Goal: Information Seeking & Learning: Compare options

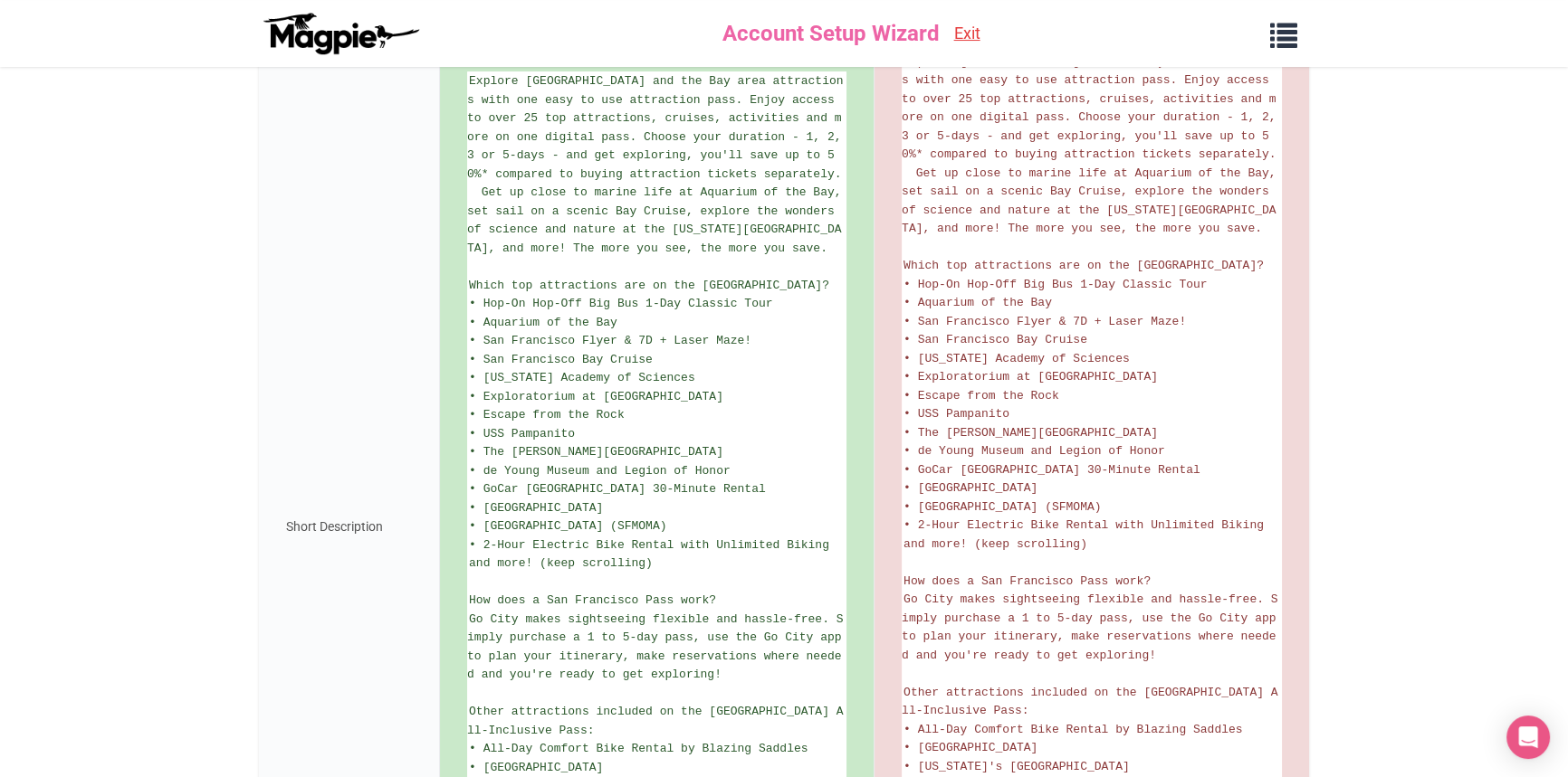
scroll to position [401, 0]
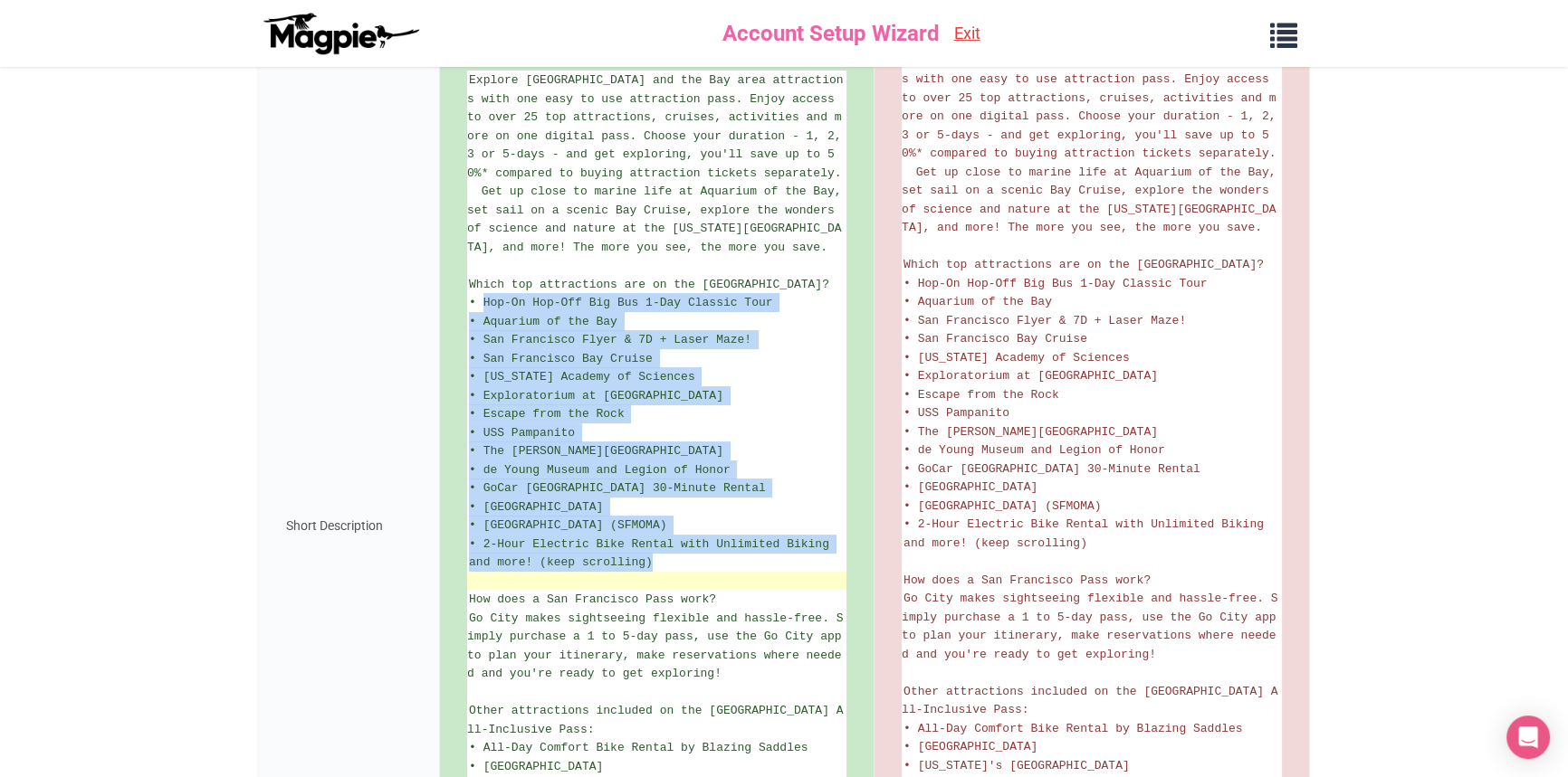
drag, startPoint x: 485, startPoint y: 302, endPoint x: 711, endPoint y: 572, distance: 352.1
click at [711, 572] on ul "Explore San Francisco and the Bay area attractions with one easy to use attract…" at bounding box center [657, 526] width 380 height 910
copy ul "Hop-On Hop-Off Big Bus 1-Day Classic Tour • Aquarium of the Bay • San Francisco…"
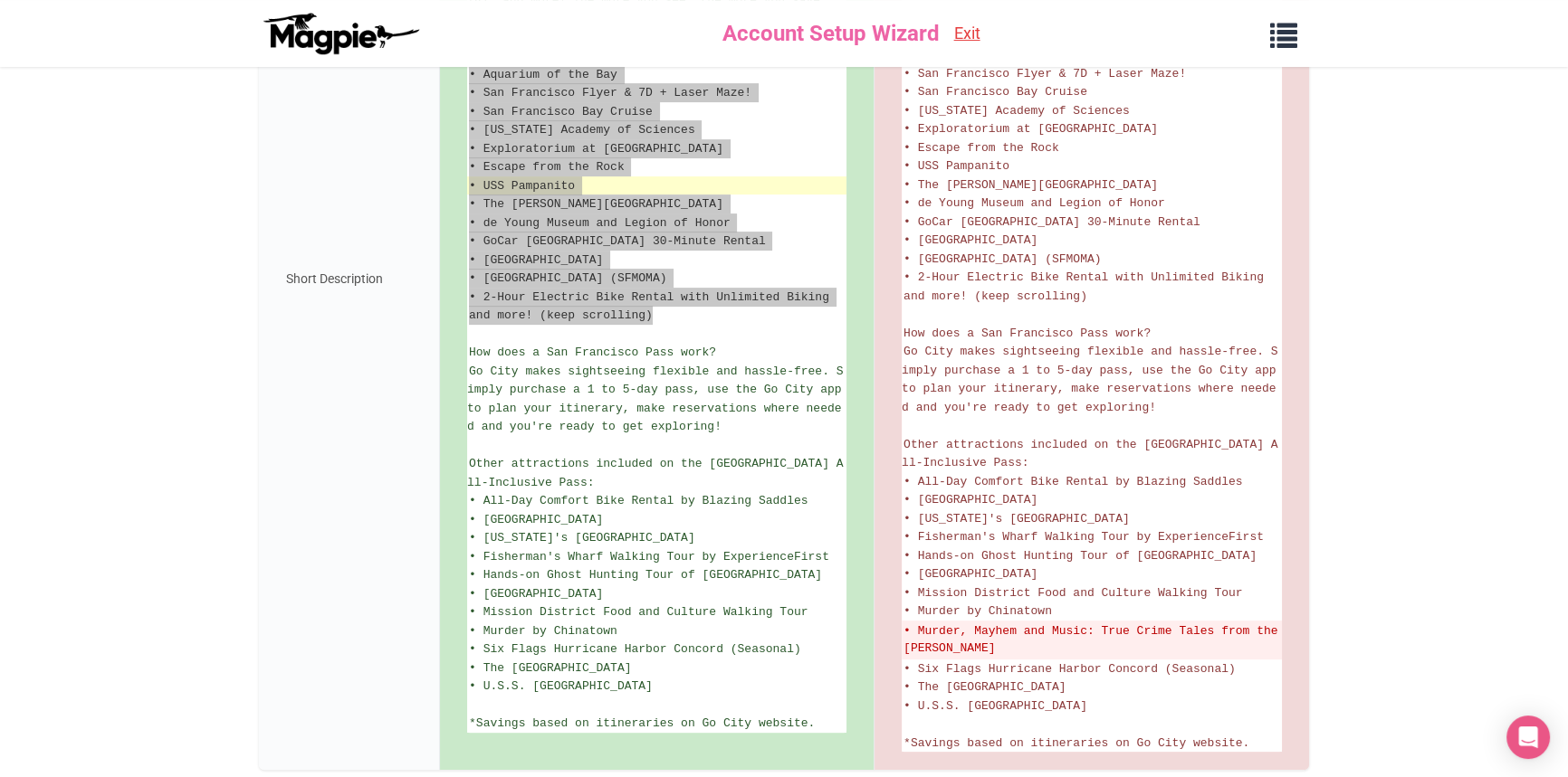
scroll to position [731, 0]
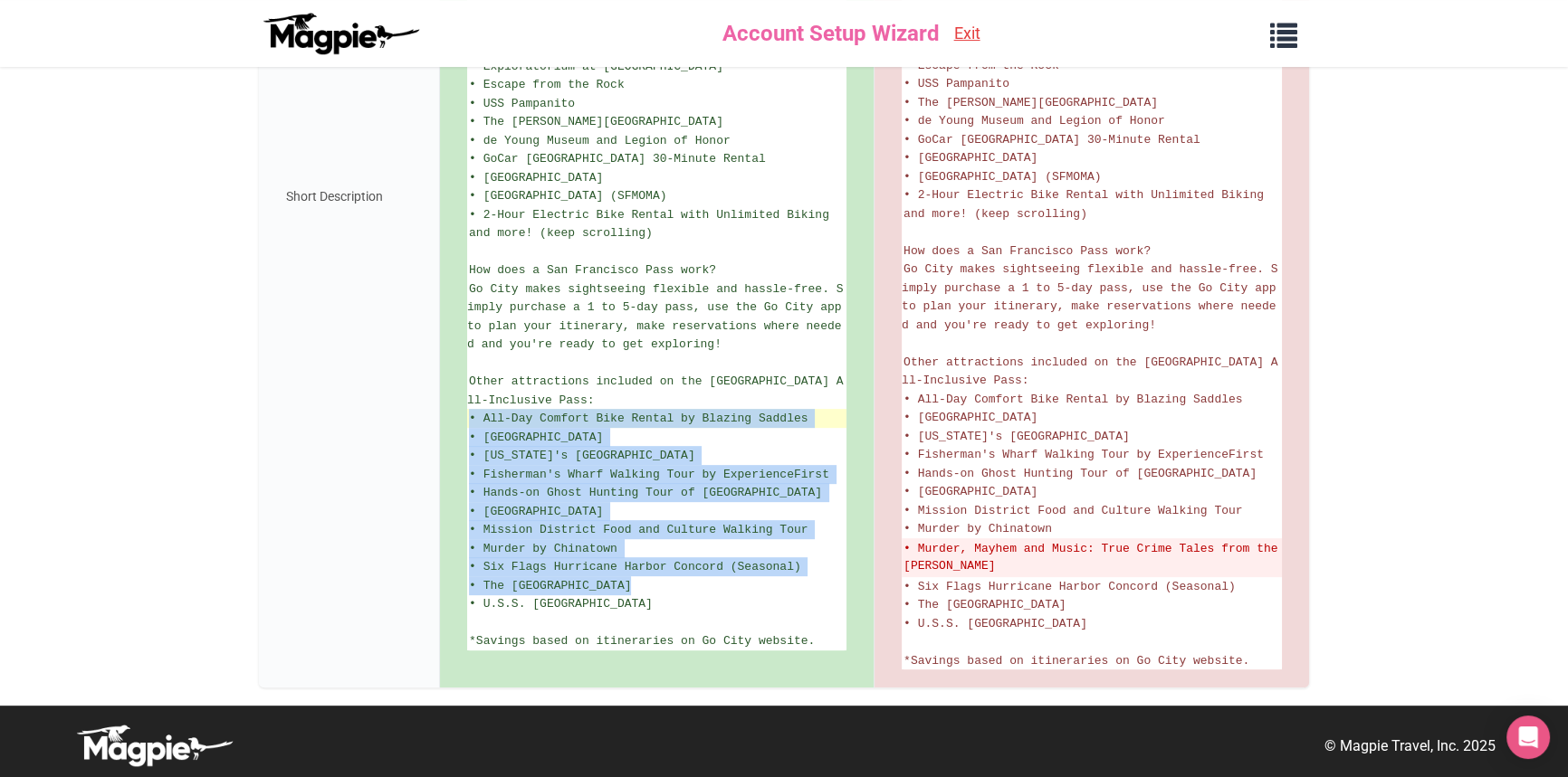
drag, startPoint x: 655, startPoint y: 594, endPoint x: 468, endPoint y: 416, distance: 258.2
click at [468, 416] on ul "Explore San Francisco and the Bay area attractions with one easy to use attract…" at bounding box center [657, 196] width 380 height 910
copy ul "• All-Day Comfort Bike Rental by Blazing Saddles • Asian Art Museum • Californi…"
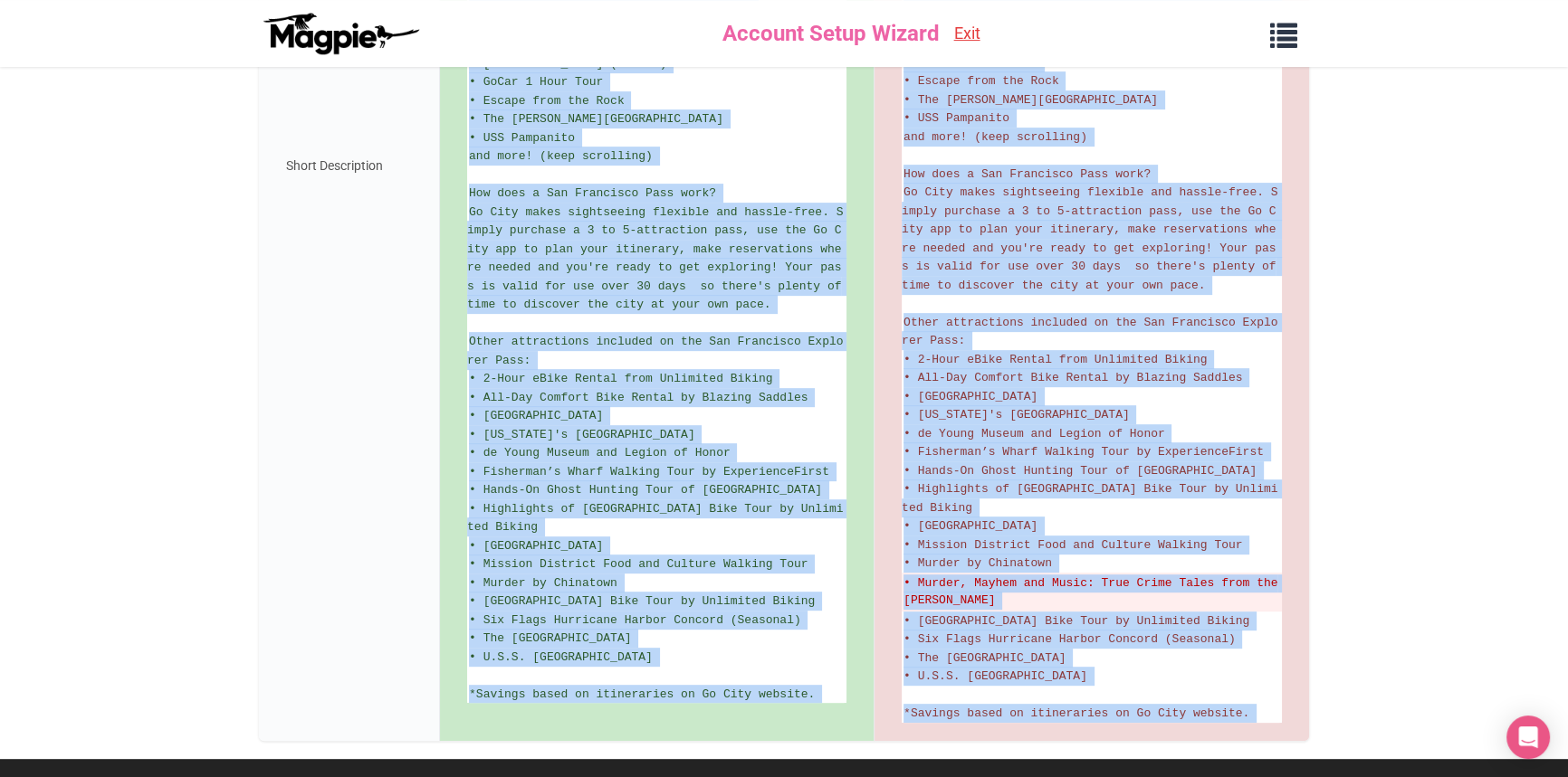
scroll to position [915, 0]
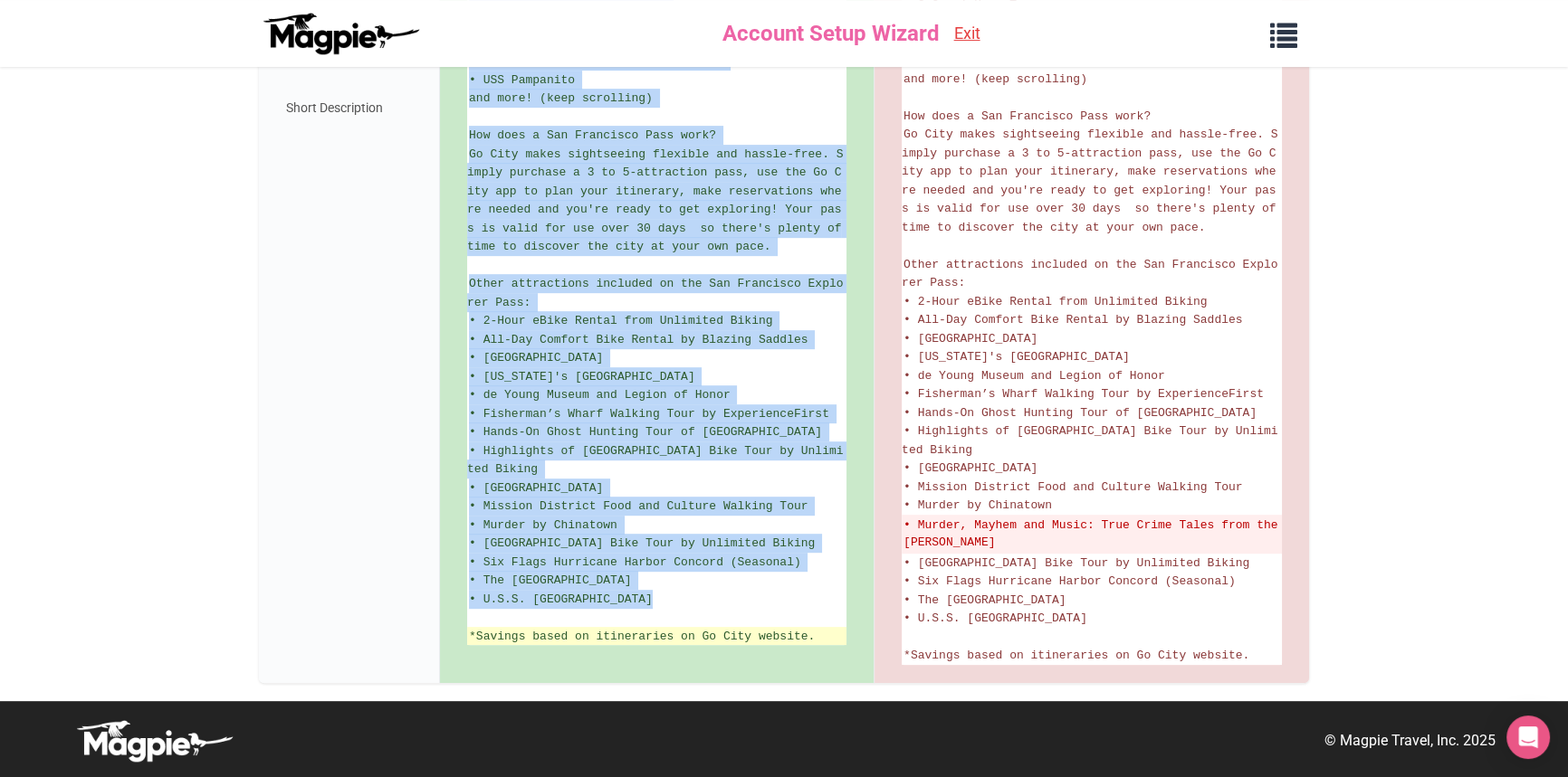
drag, startPoint x: 468, startPoint y: 331, endPoint x: 731, endPoint y: 629, distance: 397.5
click at [731, 629] on ul "Explore [GEOGRAPHIC_DATA] at your own pace with Go City's Explorer Pass. Pick y…" at bounding box center [657, 107] width 380 height 1076
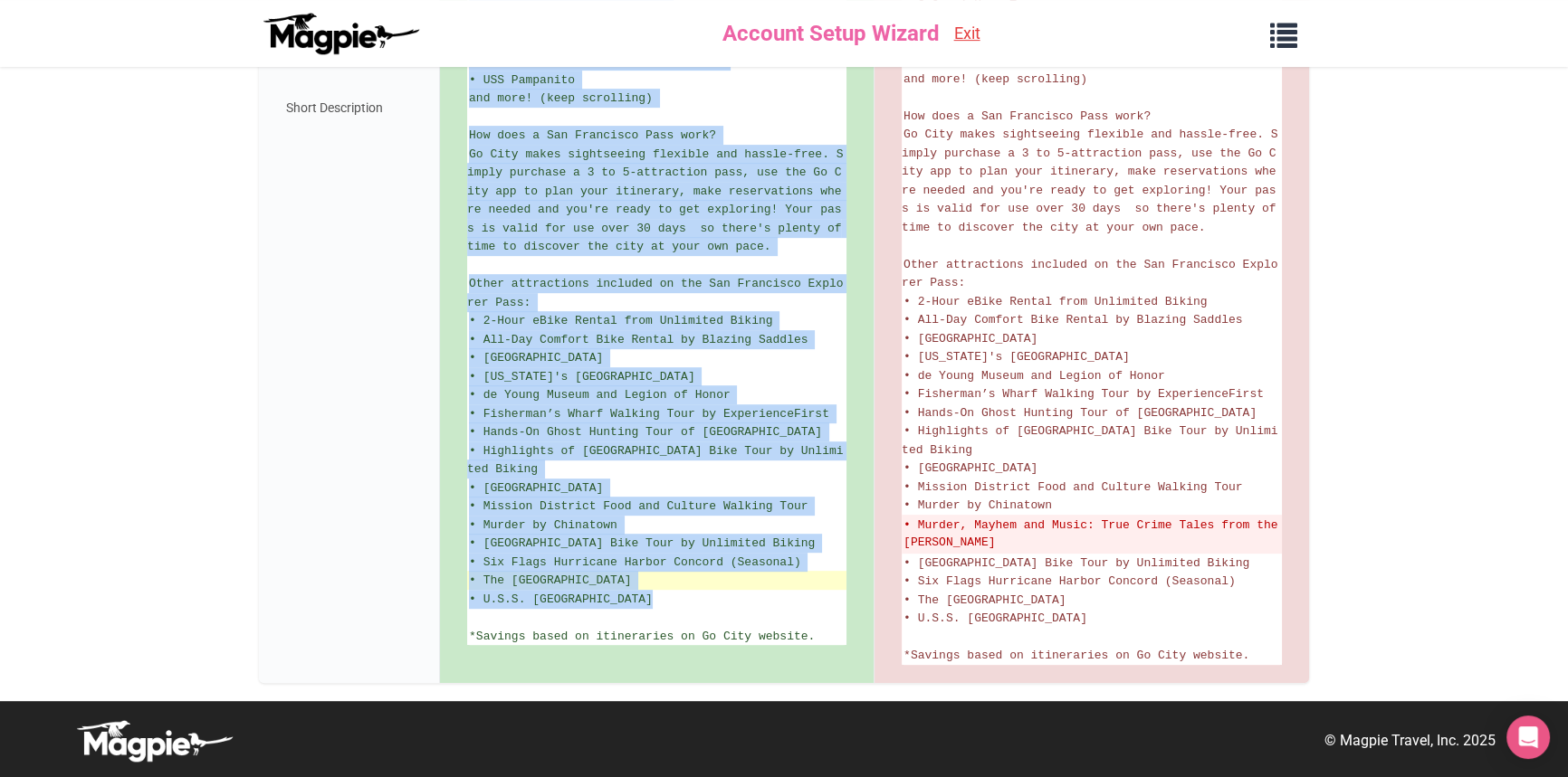
copy ul "Lorem ips dolorsitame con adipisci el sed Doe Temporinc Utla? • Etd-Ma Ali-Eni …"
